Goal: Task Accomplishment & Management: Manage account settings

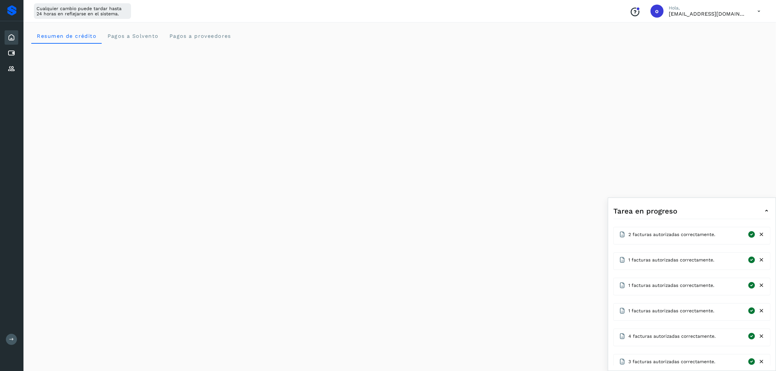
click at [16, 12] on div at bounding box center [11, 10] width 9 height 10
click at [10, 63] on div "Proveedores" at bounding box center [12, 69] width 14 height 14
click at [10, 49] on icon at bounding box center [11, 53] width 8 height 8
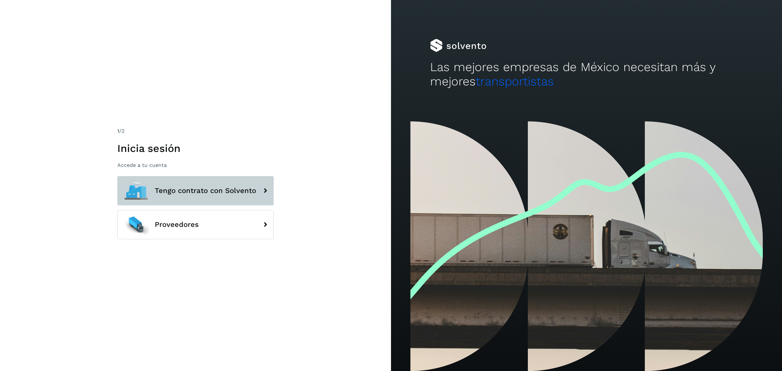
click at [237, 188] on span "Tengo contrato con Solvento" at bounding box center [205, 191] width 101 height 8
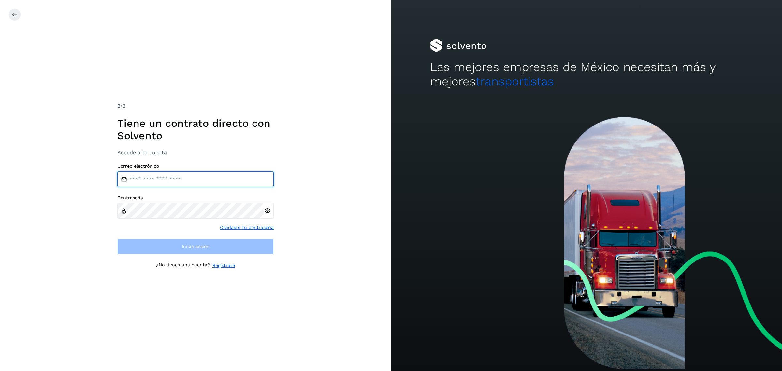
type input "**********"
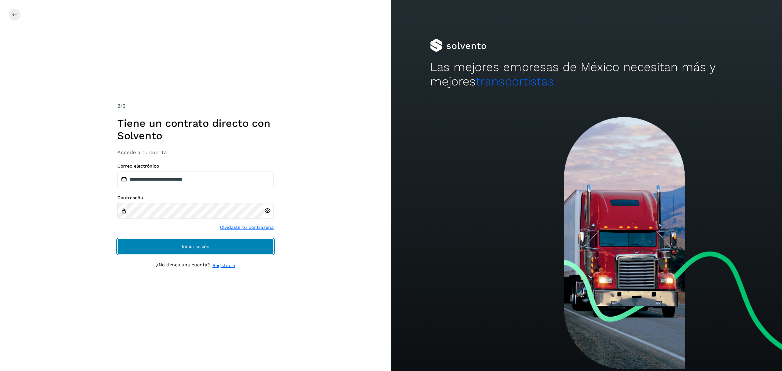
click at [189, 250] on button "Inicia sesión" at bounding box center [195, 246] width 156 height 16
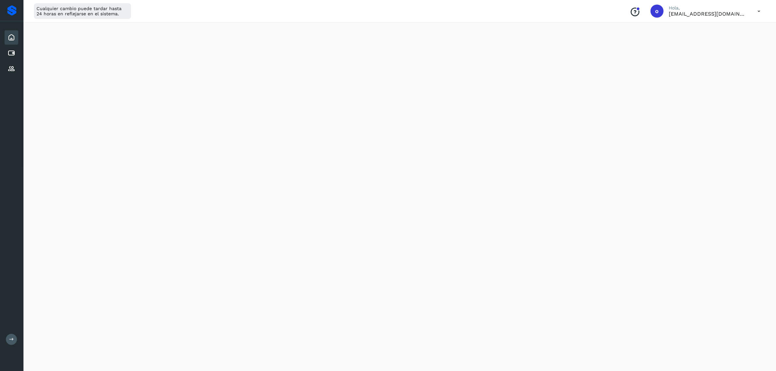
scroll to position [259, 0]
